Goal: Task Accomplishment & Management: Use online tool/utility

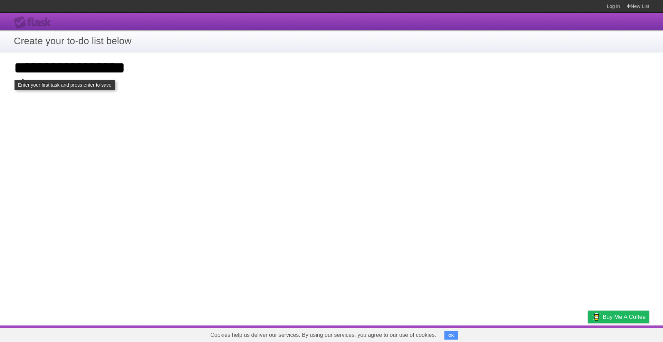
type input "**********"
click input "**********" at bounding box center [0, 0] width 0 height 0
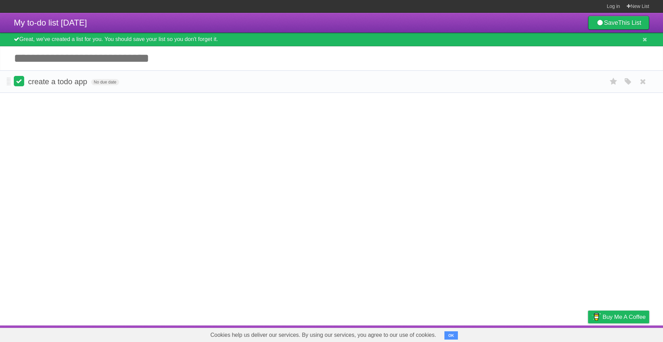
click at [20, 85] on label at bounding box center [19, 81] width 10 height 10
click at [21, 86] on label at bounding box center [19, 81] width 10 height 10
click at [23, 83] on label at bounding box center [19, 81] width 10 height 10
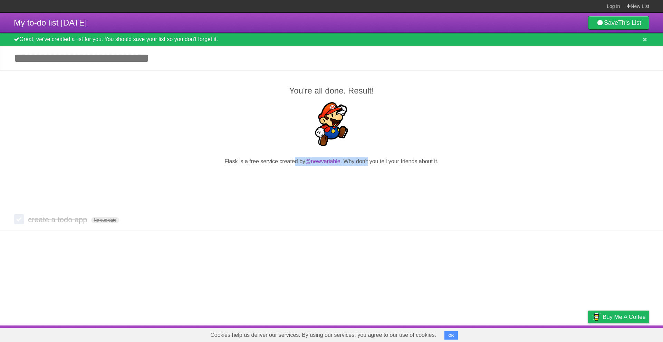
drag, startPoint x: 285, startPoint y: 169, endPoint x: 378, endPoint y: 165, distance: 93.7
click at [378, 165] on p "Flask is a free service created by @newvariable . Why don't you tell your frien…" at bounding box center [331, 161] width 635 height 8
click at [424, 165] on p "Flask is a free service created by @newvariable . Why don't you tell your frien…" at bounding box center [331, 161] width 635 height 8
drag, startPoint x: 388, startPoint y: 163, endPoint x: 341, endPoint y: 163, distance: 47.0
click at [341, 163] on p "Flask is a free service created by @newvariable . Why don't you tell your frien…" at bounding box center [331, 161] width 635 height 8
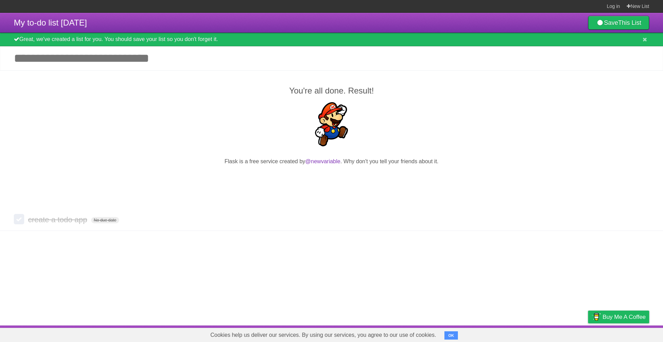
click at [448, 160] on div "You're all done. Result! Flask is a free service created by @newvariable . Why …" at bounding box center [331, 139] width 663 height 138
click at [623, 24] on b "This List" at bounding box center [629, 22] width 23 height 7
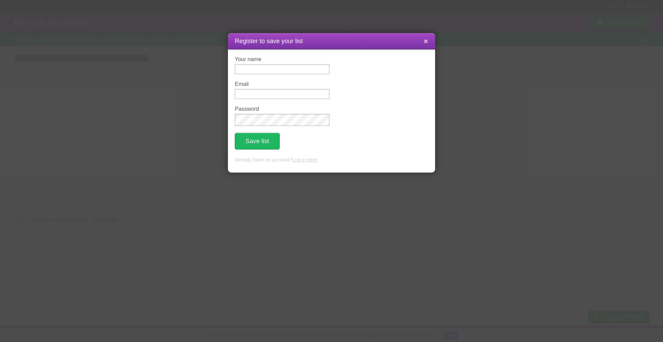
click at [426, 43] on icon at bounding box center [426, 41] width 4 height 6
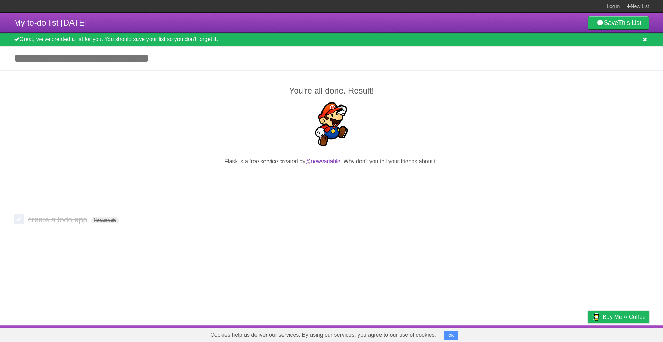
click at [643, 42] on icon at bounding box center [645, 40] width 4 height 6
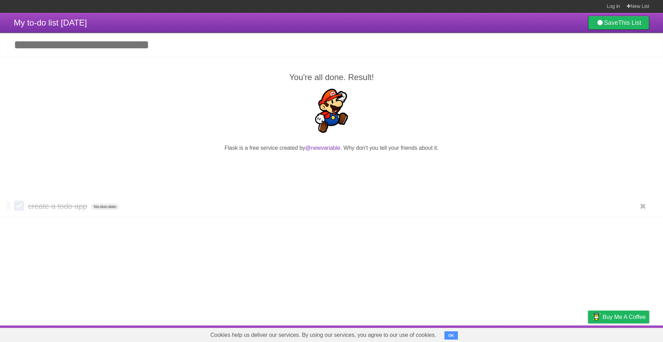
click at [22, 211] on label at bounding box center [19, 206] width 10 height 10
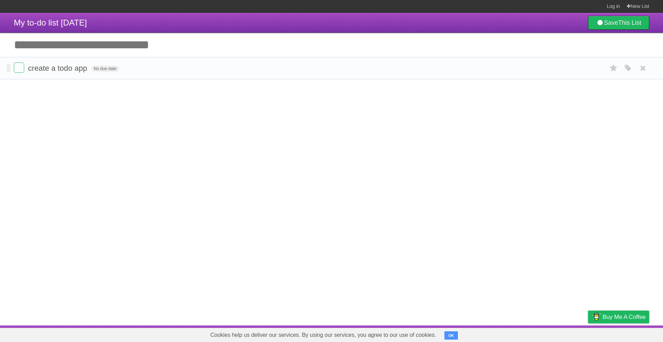
click at [7, 63] on li "create a todo app No due date White Red Blue Green Purple Orange" at bounding box center [331, 68] width 663 height 22
drag, startPoint x: 7, startPoint y: 64, endPoint x: 7, endPoint y: 86, distance: 21.8
click at [7, 86] on article "My to-do list 10/06/2025 Save This List Great, we've created a list for you. Yo…" at bounding box center [331, 169] width 663 height 313
drag, startPoint x: 7, startPoint y: 74, endPoint x: 8, endPoint y: 81, distance: 7.9
click at [8, 81] on article "My to-do list 10/06/2025 Save This List Great, we've created a list for you. Yo…" at bounding box center [331, 169] width 663 height 313
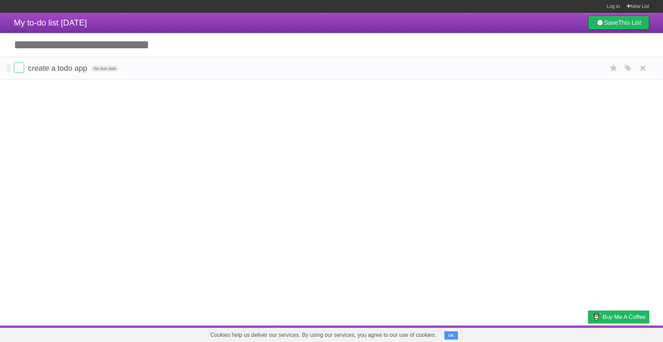
click at [8, 75] on li "create a todo app No due date White Red Blue Green Purple Orange" at bounding box center [331, 68] width 663 height 22
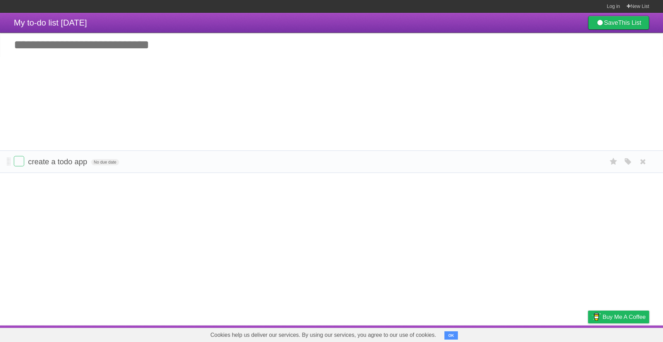
drag, startPoint x: 8, startPoint y: 70, endPoint x: 0, endPoint y: 163, distance: 93.2
